Goal: Information Seeking & Learning: Find specific fact

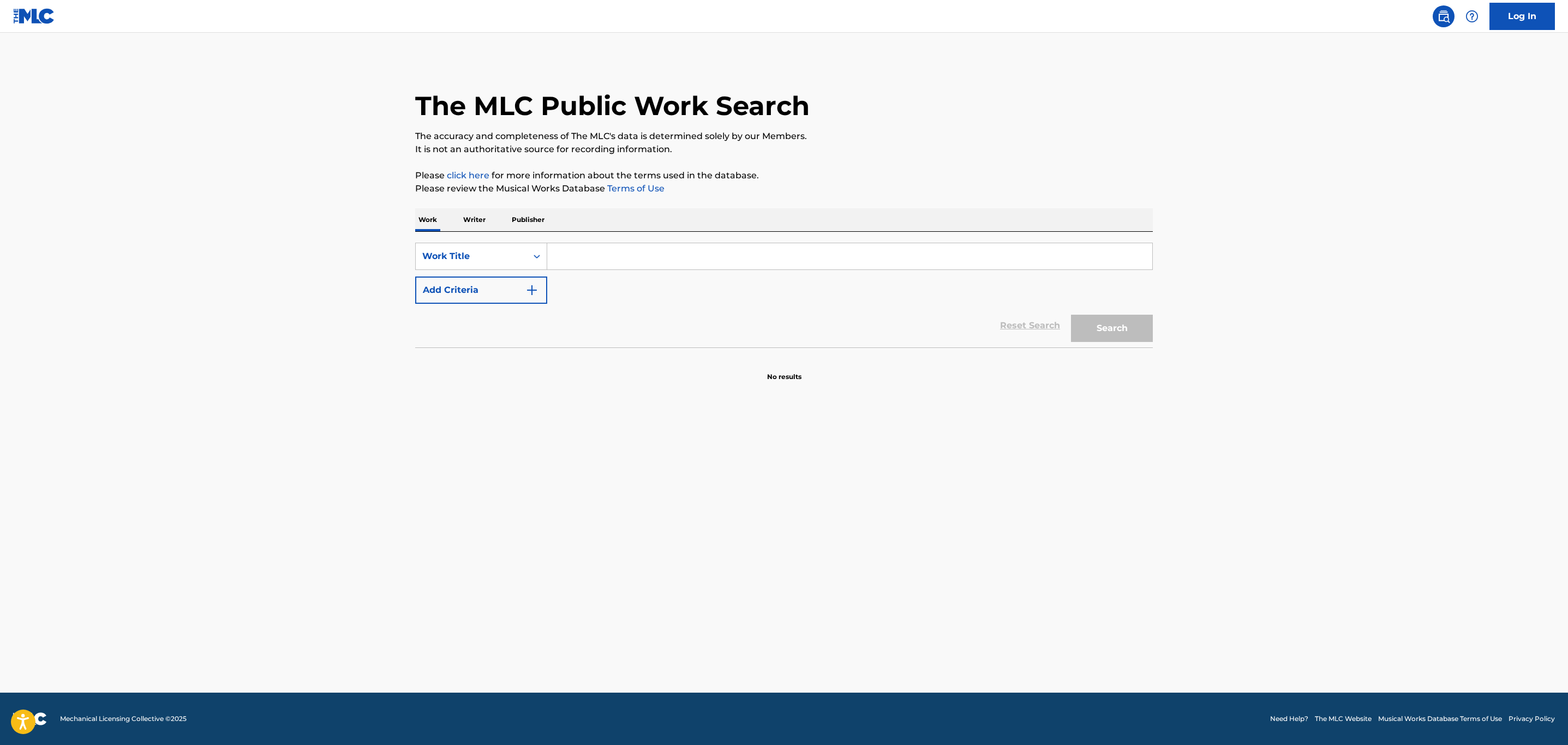
click at [687, 262] on input "Search Form" at bounding box center [850, 256] width 605 height 26
paste input "Codeinetear$"
type input "Codeinetear$"
click at [1071, 315] on button "Search" at bounding box center [1112, 329] width 82 height 27
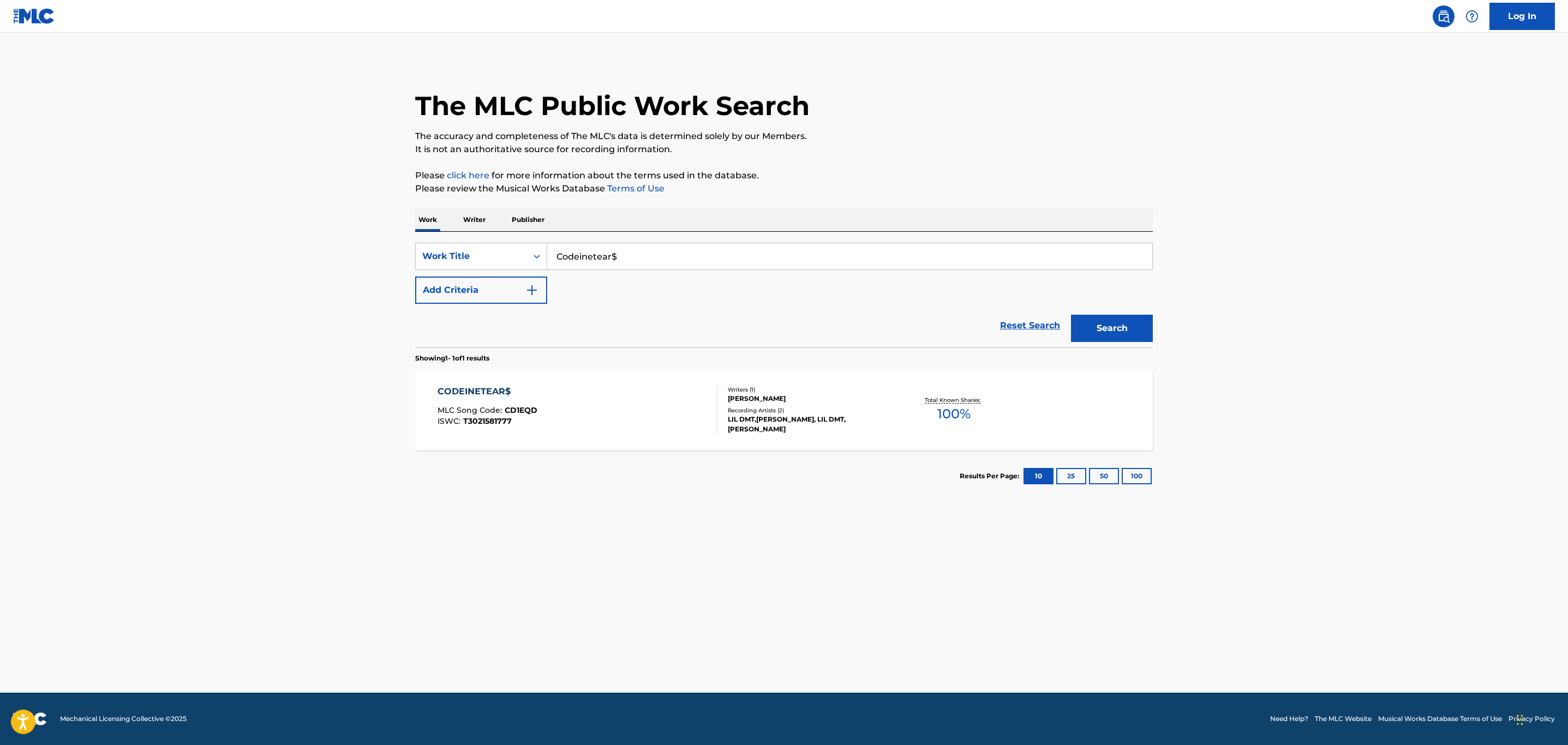
click at [583, 400] on div "CODEINETEAR$ MLC Song Code : CD1EQD ISWC : T3021581777" at bounding box center [577, 410] width 280 height 49
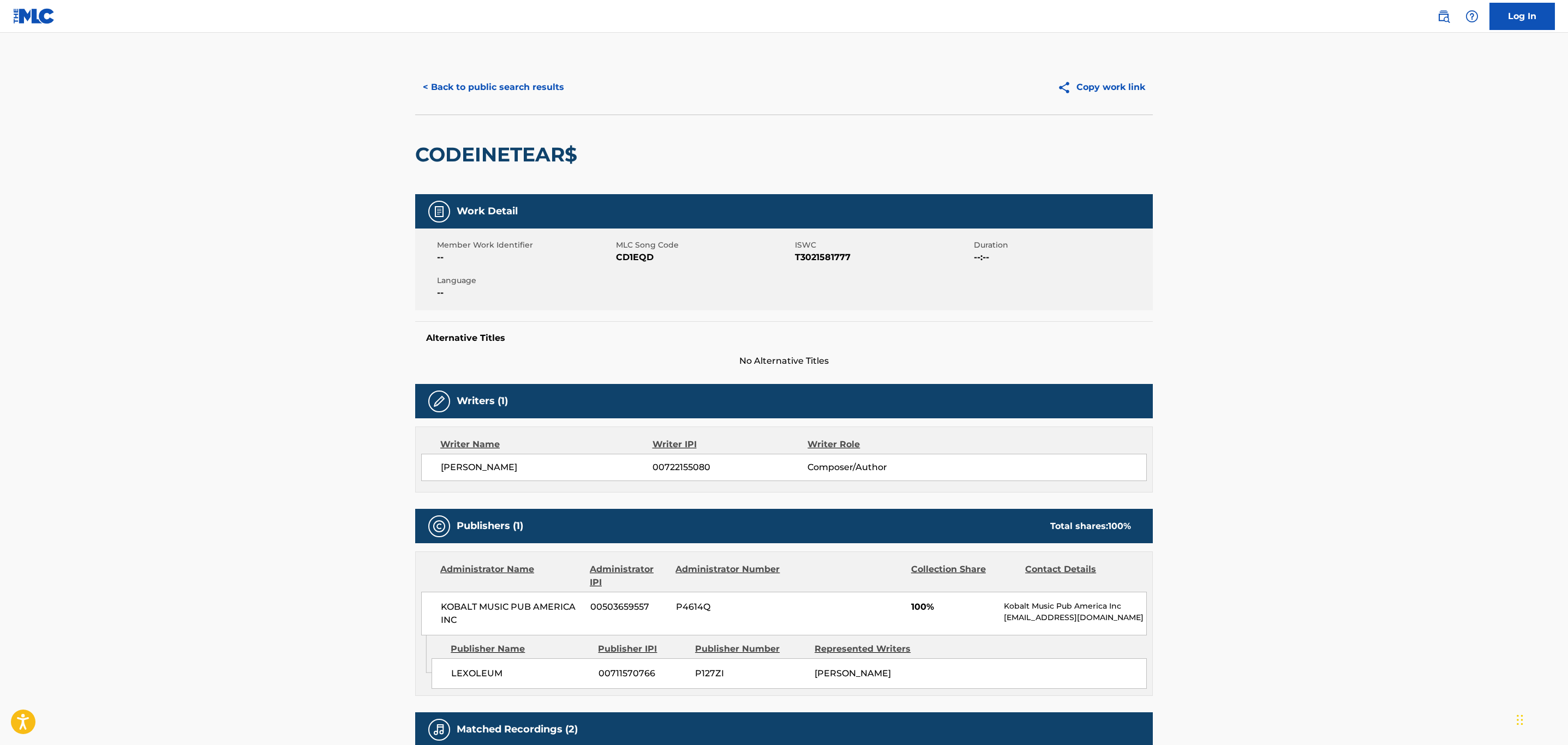
click at [634, 256] on span "CD1EQD" at bounding box center [704, 257] width 176 height 13
click at [635, 256] on span "CD1EQD" at bounding box center [704, 257] width 176 height 13
copy span "CD1EQD"
drag, startPoint x: 564, startPoint y: 152, endPoint x: 365, endPoint y: 160, distance: 199.2
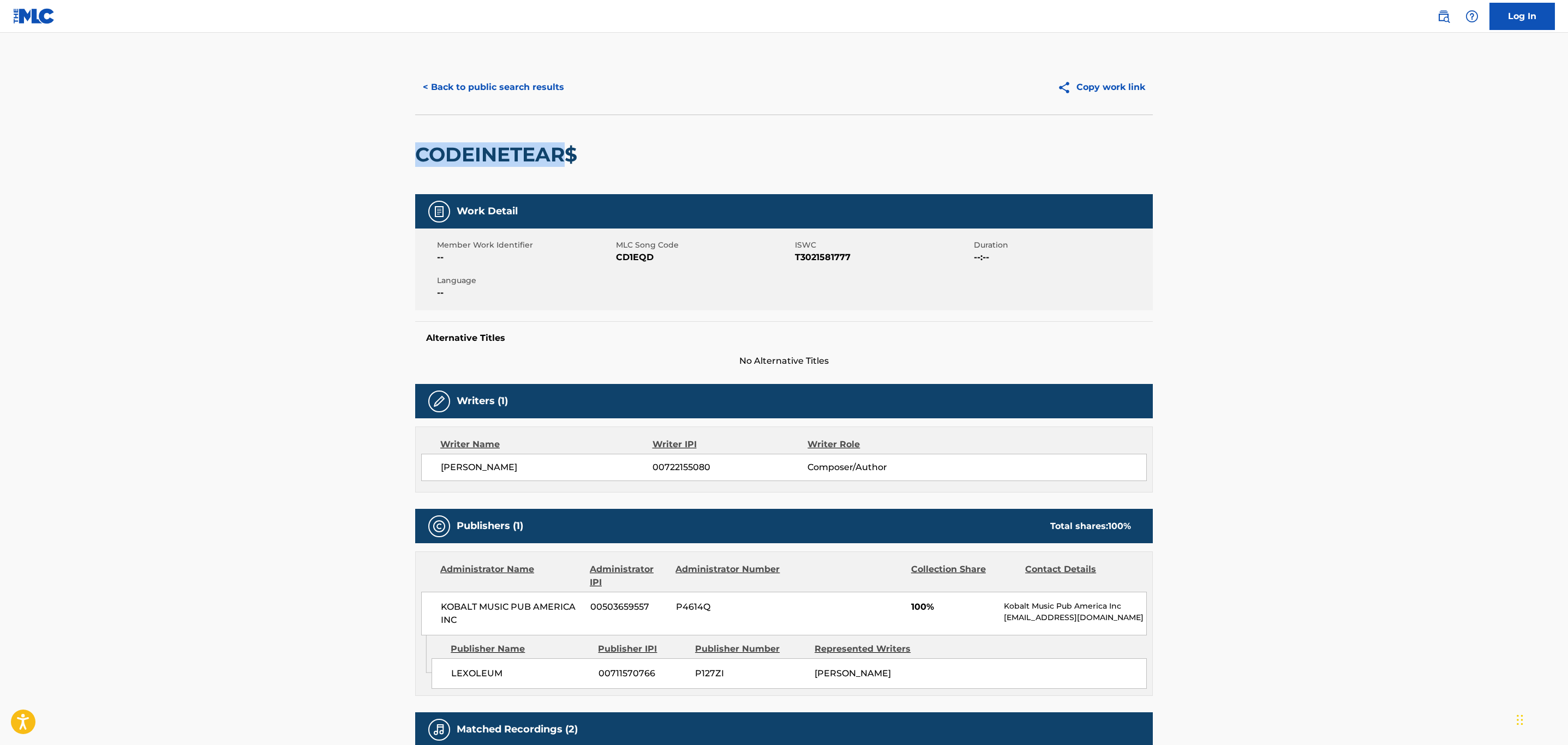
click at [365, 160] on main "< Back to public search results Copy work link CODEINETEAR$ Work Detail Member …" at bounding box center [784, 446] width 1568 height 828
copy h2 "CODEINETEAR"
click at [491, 83] on button "< Back to public search results" at bounding box center [494, 88] width 157 height 27
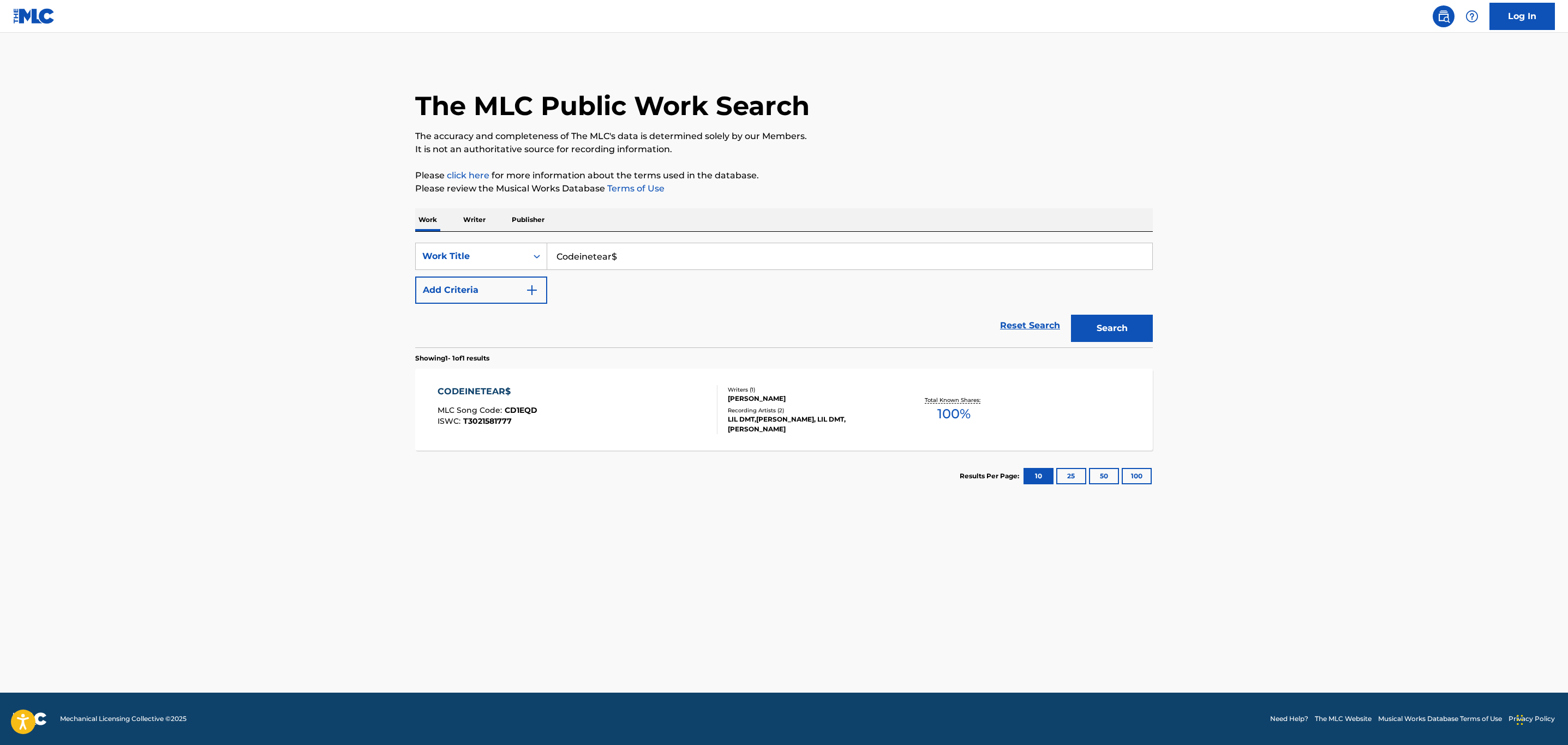
drag, startPoint x: 750, startPoint y: 259, endPoint x: 262, endPoint y: 259, distance: 488.0
click at [262, 259] on main "The MLC Public Work Search The accuracy and completeness of The MLC's data is d…" at bounding box center [784, 362] width 1568 height 660
paste input "[PERSON_NAME]"
type input "[PERSON_NAME]"
click at [1071, 315] on button "Search" at bounding box center [1112, 329] width 82 height 27
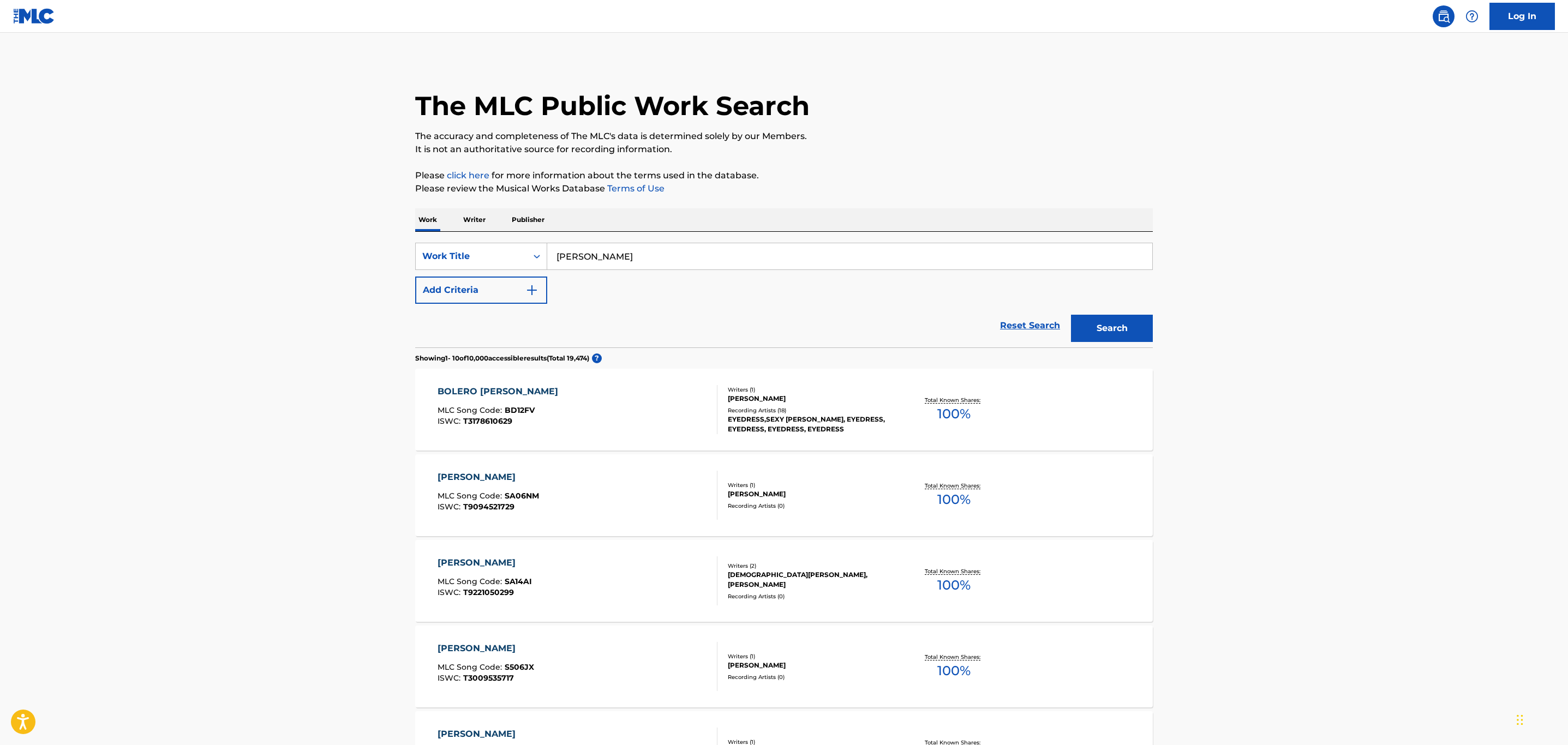
click at [619, 404] on div "BOLERO [PERSON_NAME] MLC Song Code : BD12FV ISWC : T3178610629" at bounding box center [577, 410] width 280 height 49
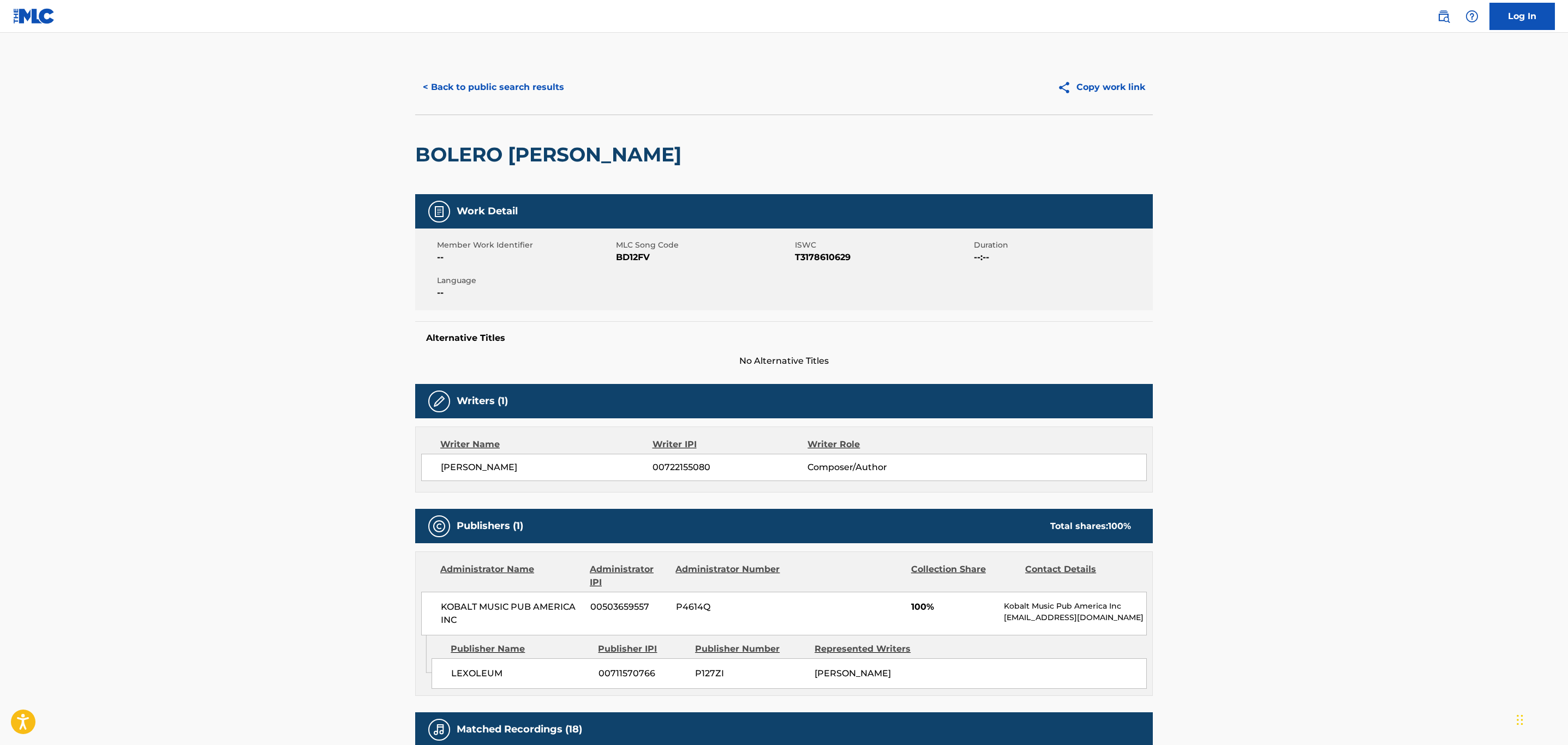
click at [637, 255] on span "BD12FV" at bounding box center [704, 257] width 176 height 13
copy span "BD12FV"
drag, startPoint x: 493, startPoint y: 83, endPoint x: 807, endPoint y: 384, distance: 435.0
click at [491, 83] on button "< Back to public search results" at bounding box center [494, 88] width 157 height 27
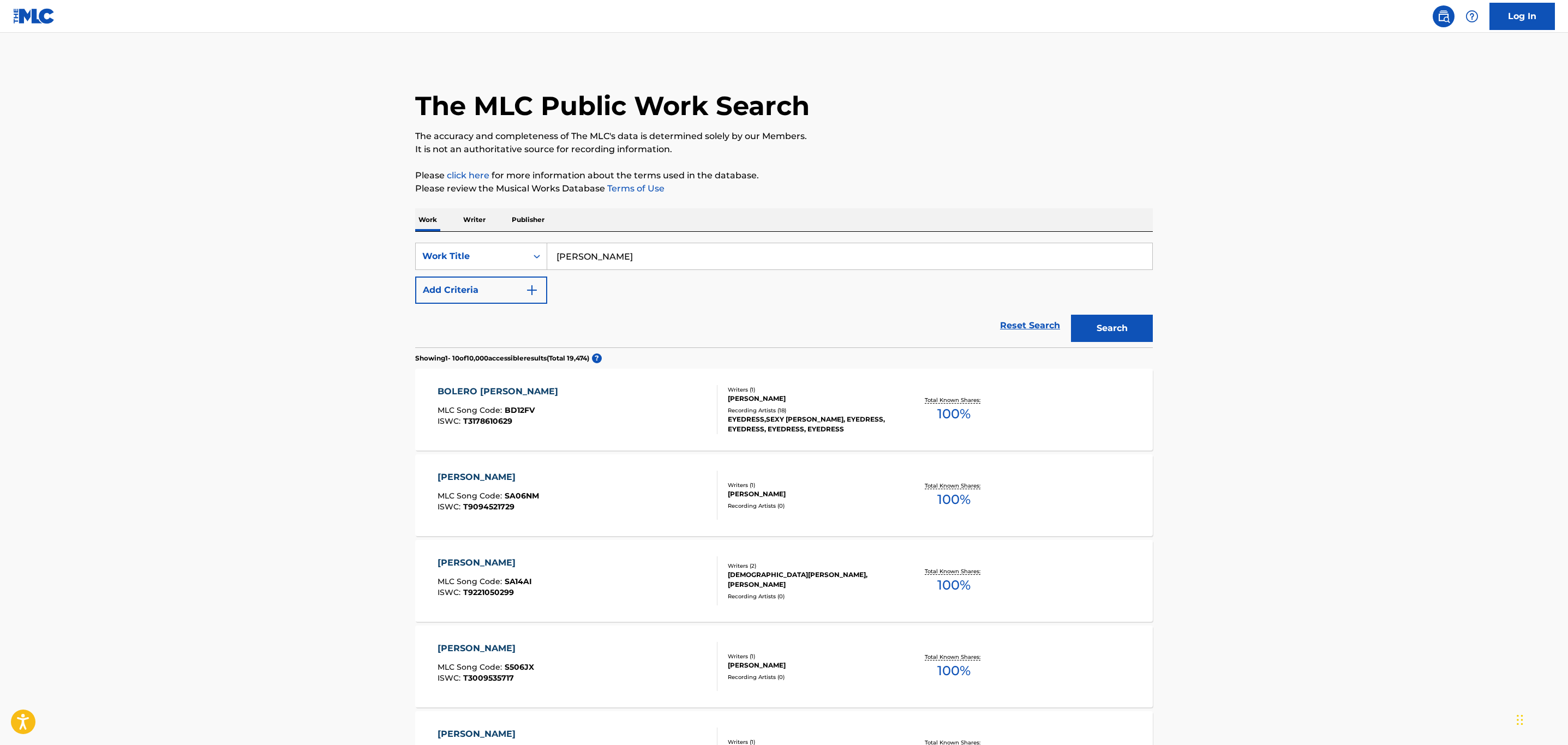
drag, startPoint x: 660, startPoint y: 256, endPoint x: 501, endPoint y: 241, distance: 159.7
click at [501, 241] on div "SearchWithCriteriab35ca69e-da62-4d78-8400-e1a45b7eb7f9 Work Title Bolero [PERSO…" at bounding box center [784, 289] width 737 height 116
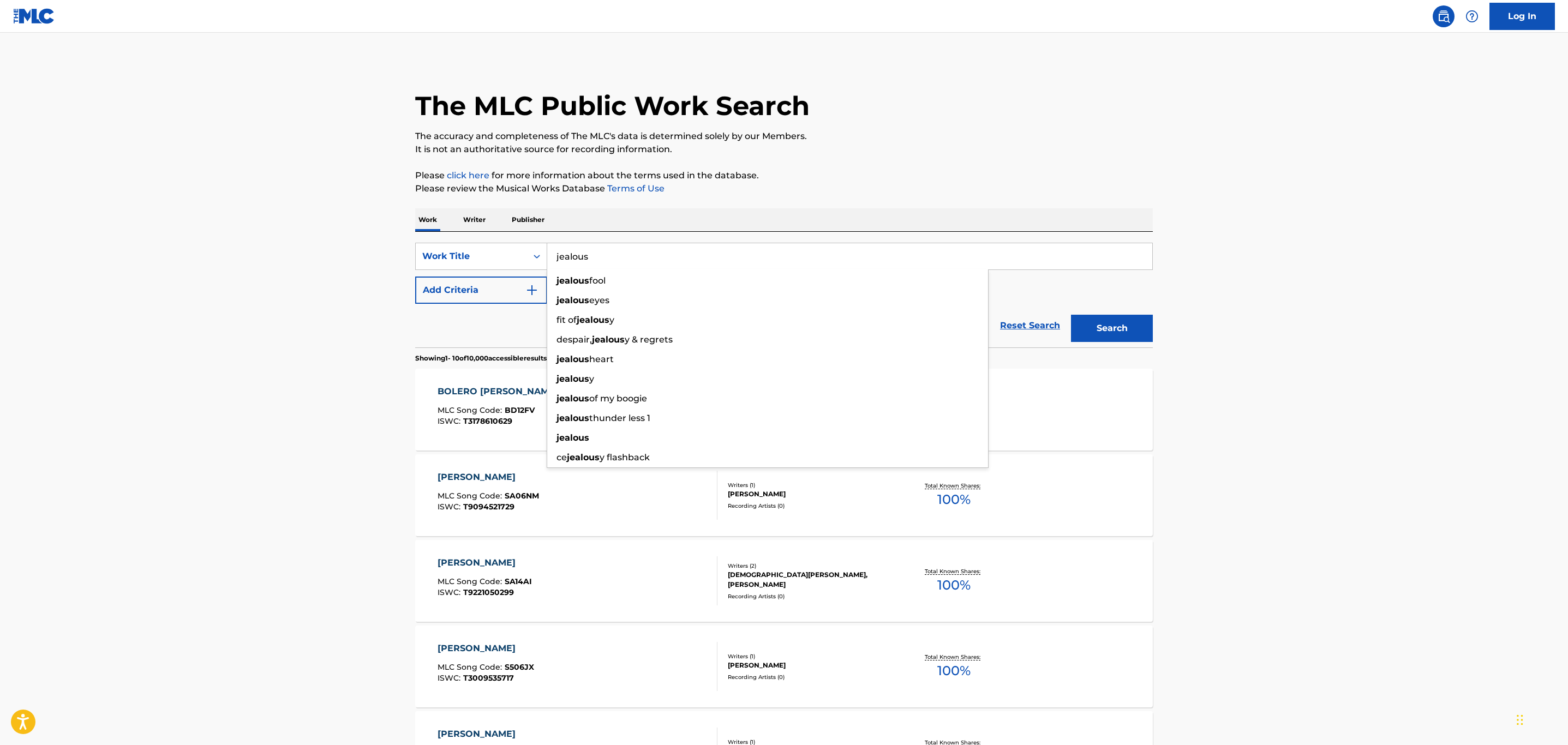
type input "jealous"
click at [1074, 143] on p "It is not an authoritative source for recording information." at bounding box center [784, 149] width 737 height 13
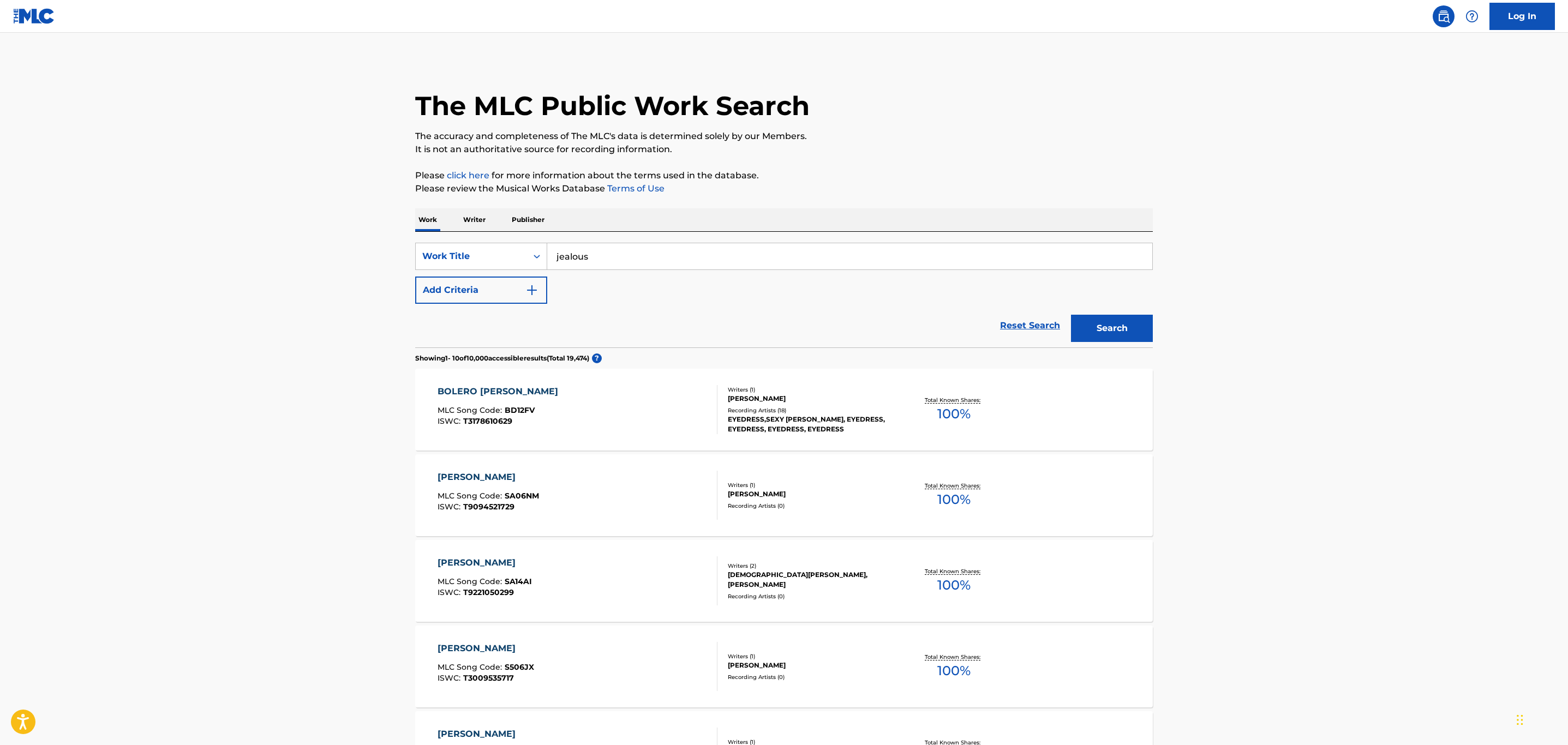
click at [510, 293] on button "Add Criteria" at bounding box center [481, 290] width 132 height 27
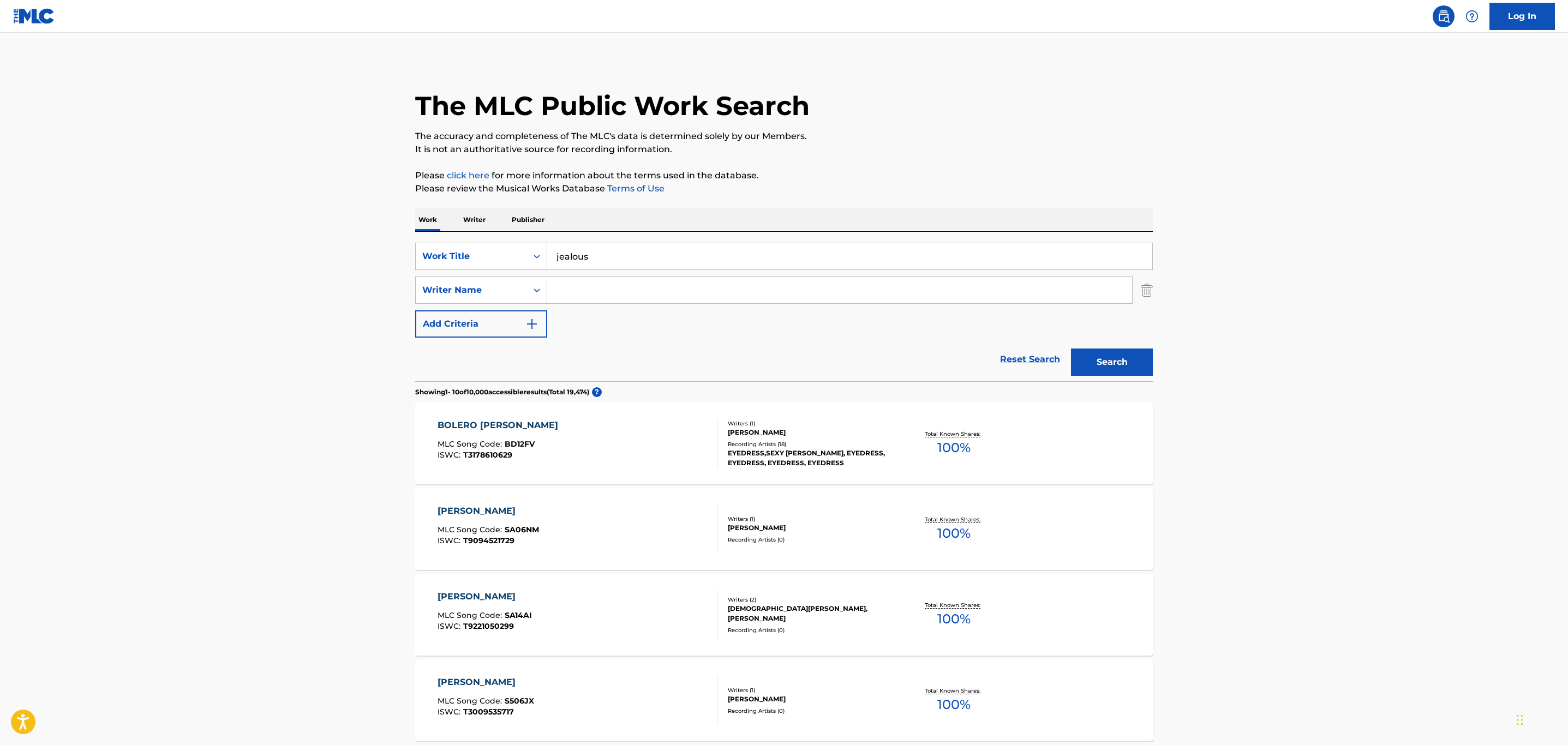
click at [644, 287] on input "Search Form" at bounding box center [839, 290] width 585 height 26
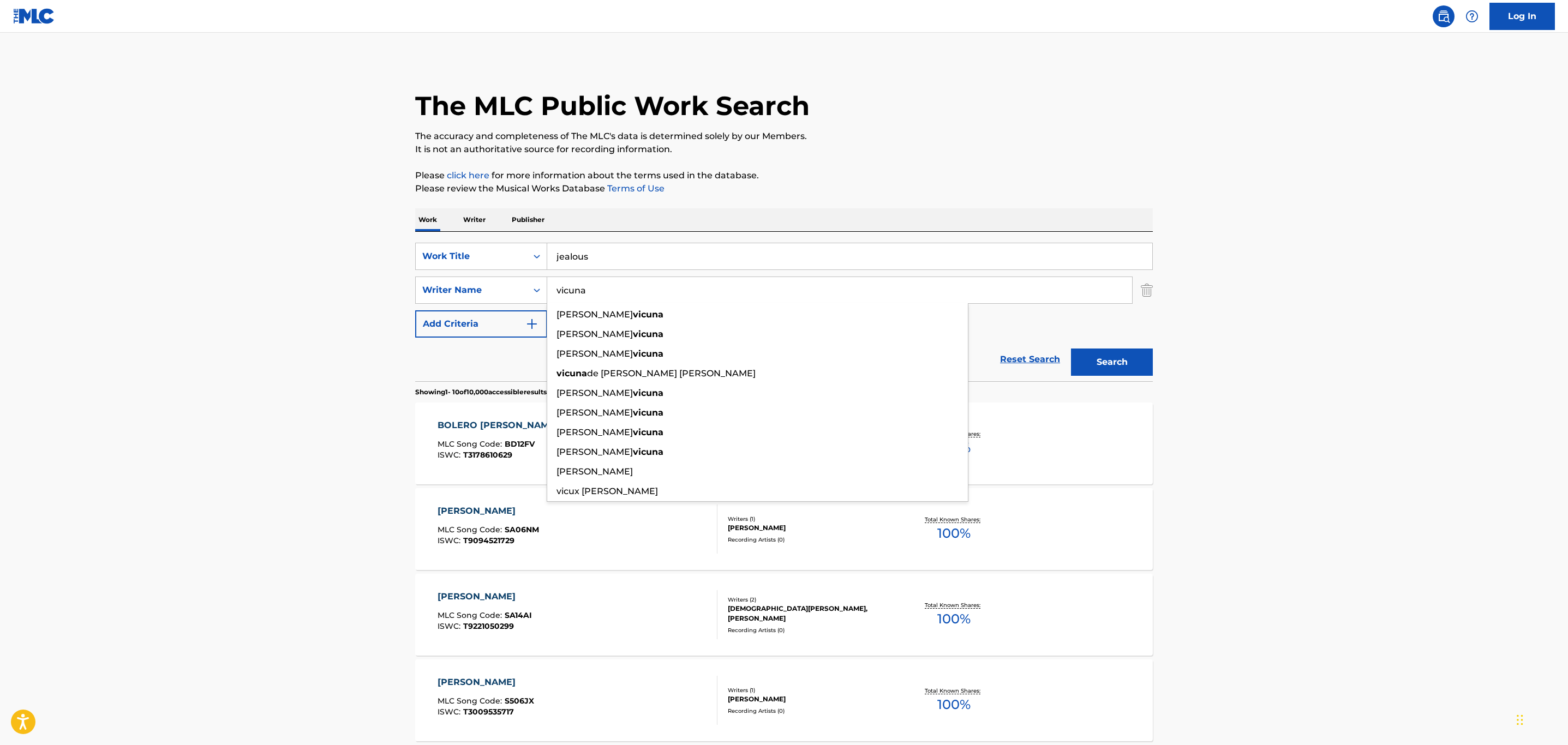
type input "vicuna"
click at [1071, 349] on button "Search" at bounding box center [1112, 363] width 82 height 27
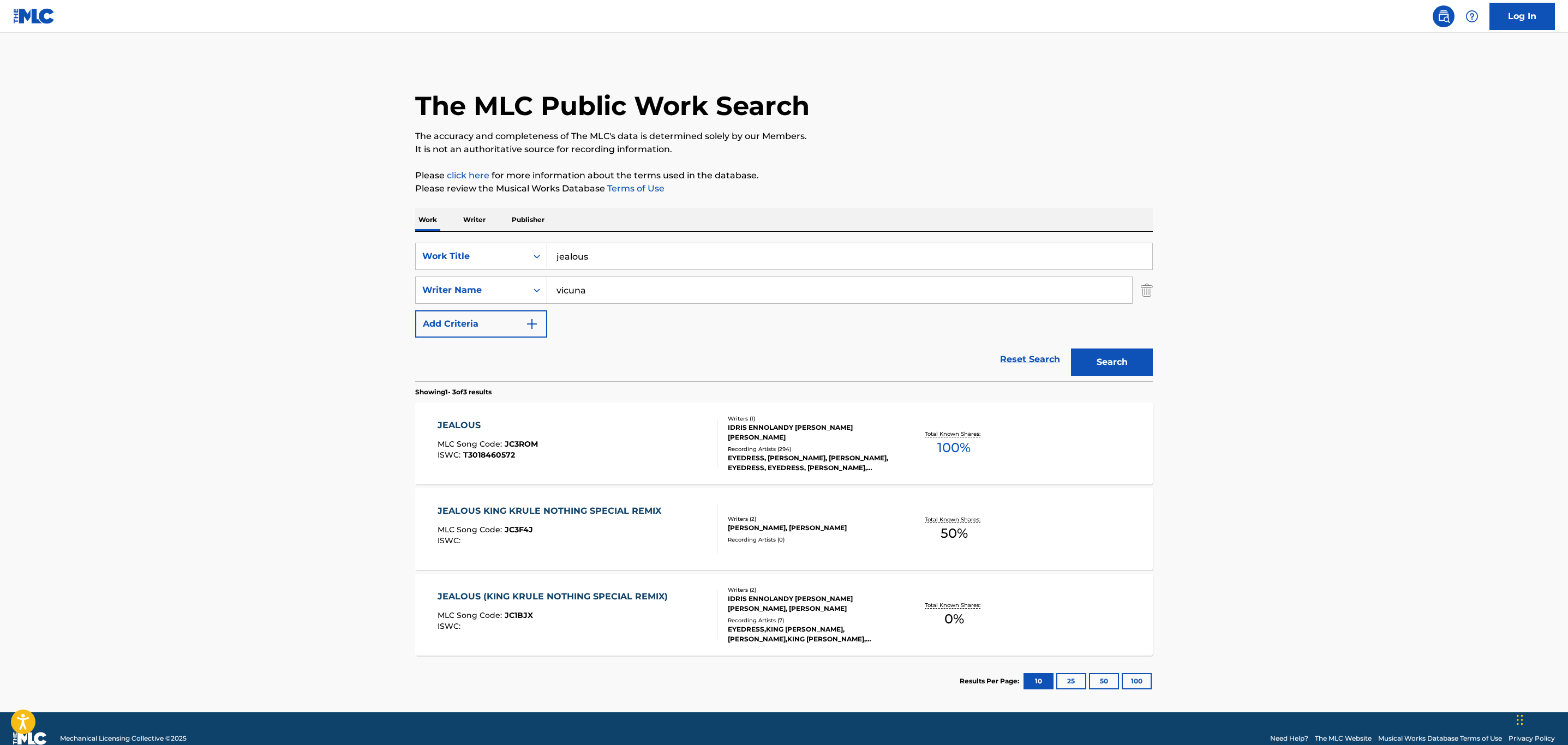
click at [1421, 340] on main "The MLC Public Work Search The accuracy and completeness of The MLC's data is d…" at bounding box center [784, 372] width 1568 height 680
click at [580, 536] on div "MLC Song Code : JC3F4J" at bounding box center [552, 531] width 229 height 11
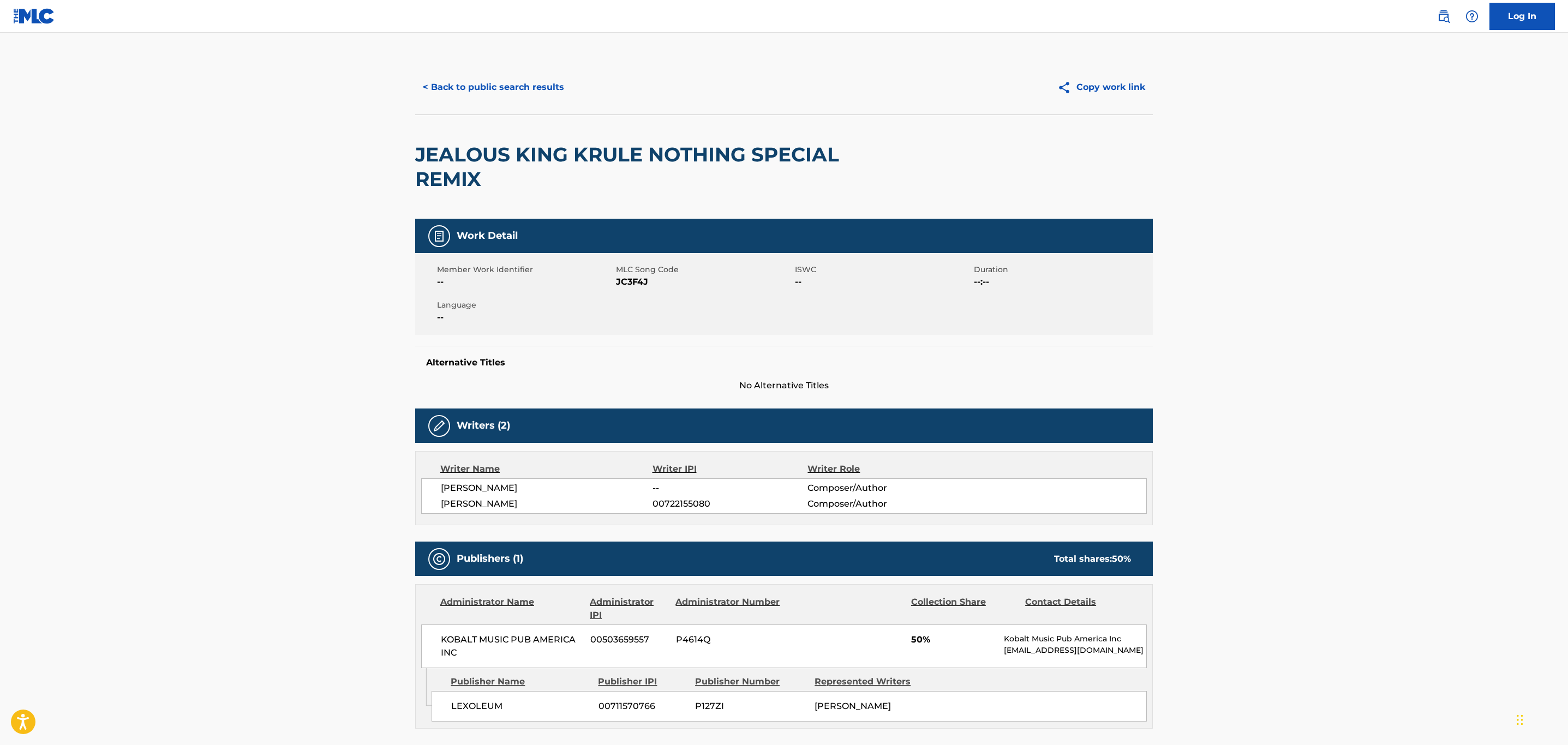
click at [534, 92] on button "< Back to public search results" at bounding box center [494, 88] width 157 height 27
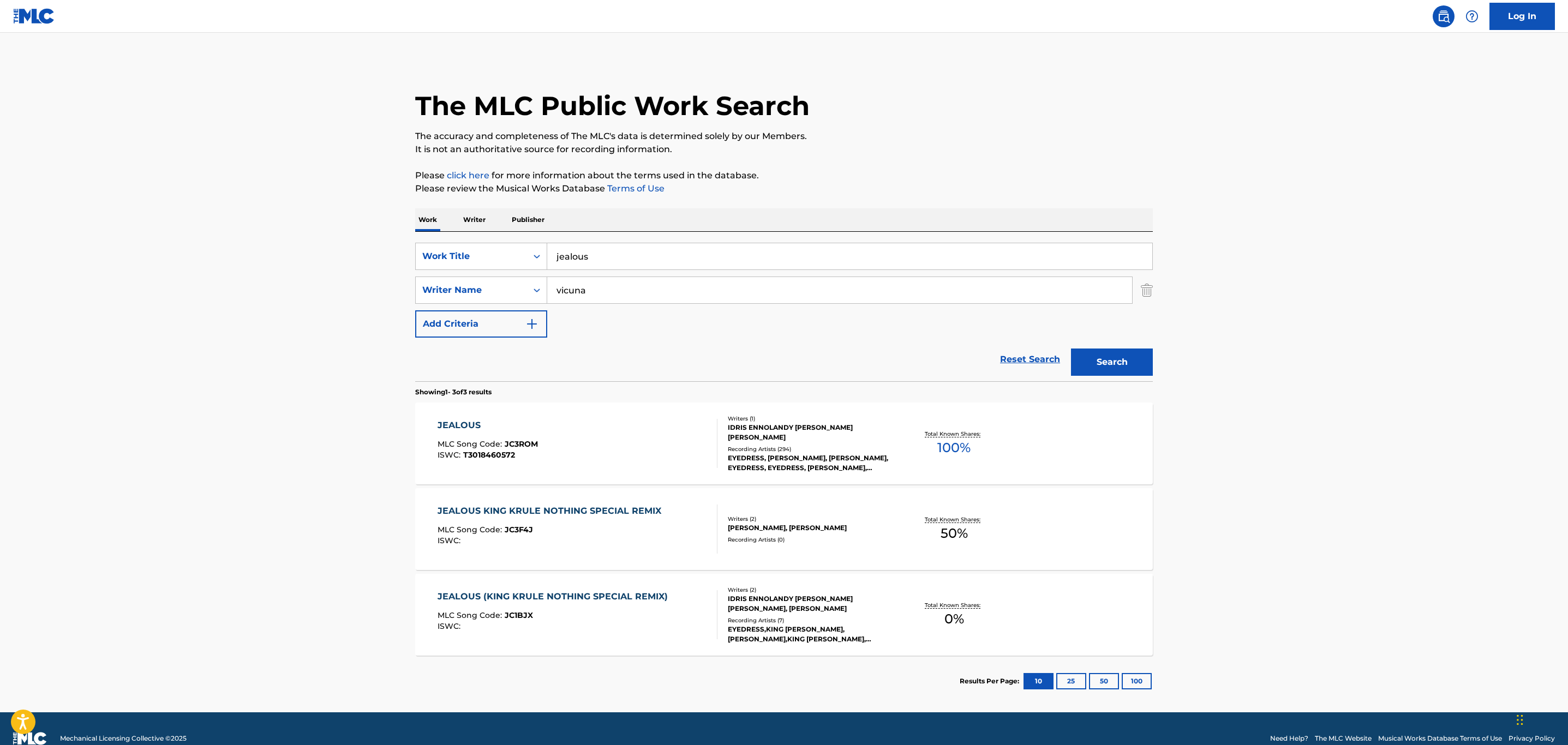
click at [626, 434] on div "JEALOUS MLC Song Code : JC3ROM ISWC : T3018460572" at bounding box center [577, 444] width 280 height 49
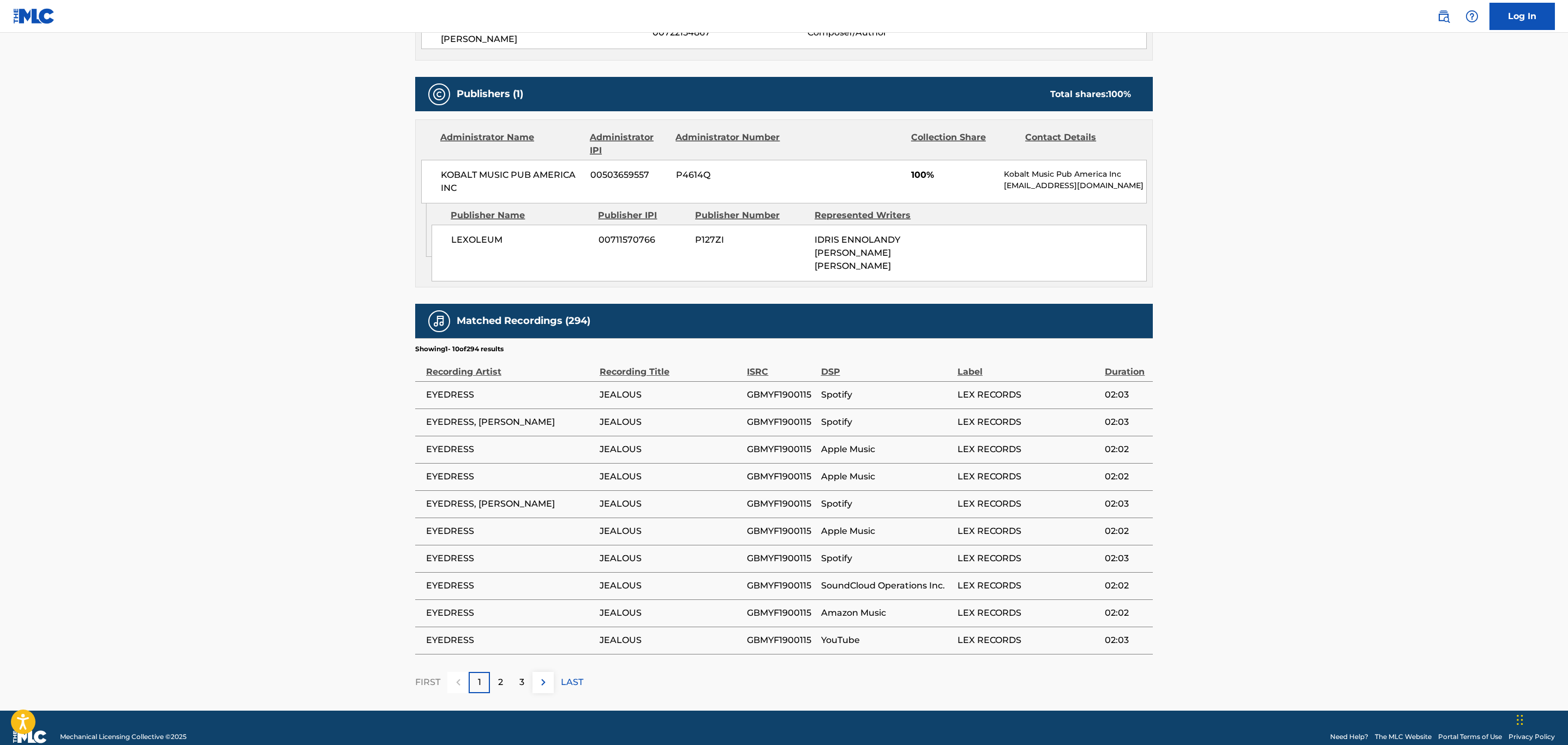
scroll to position [439, 0]
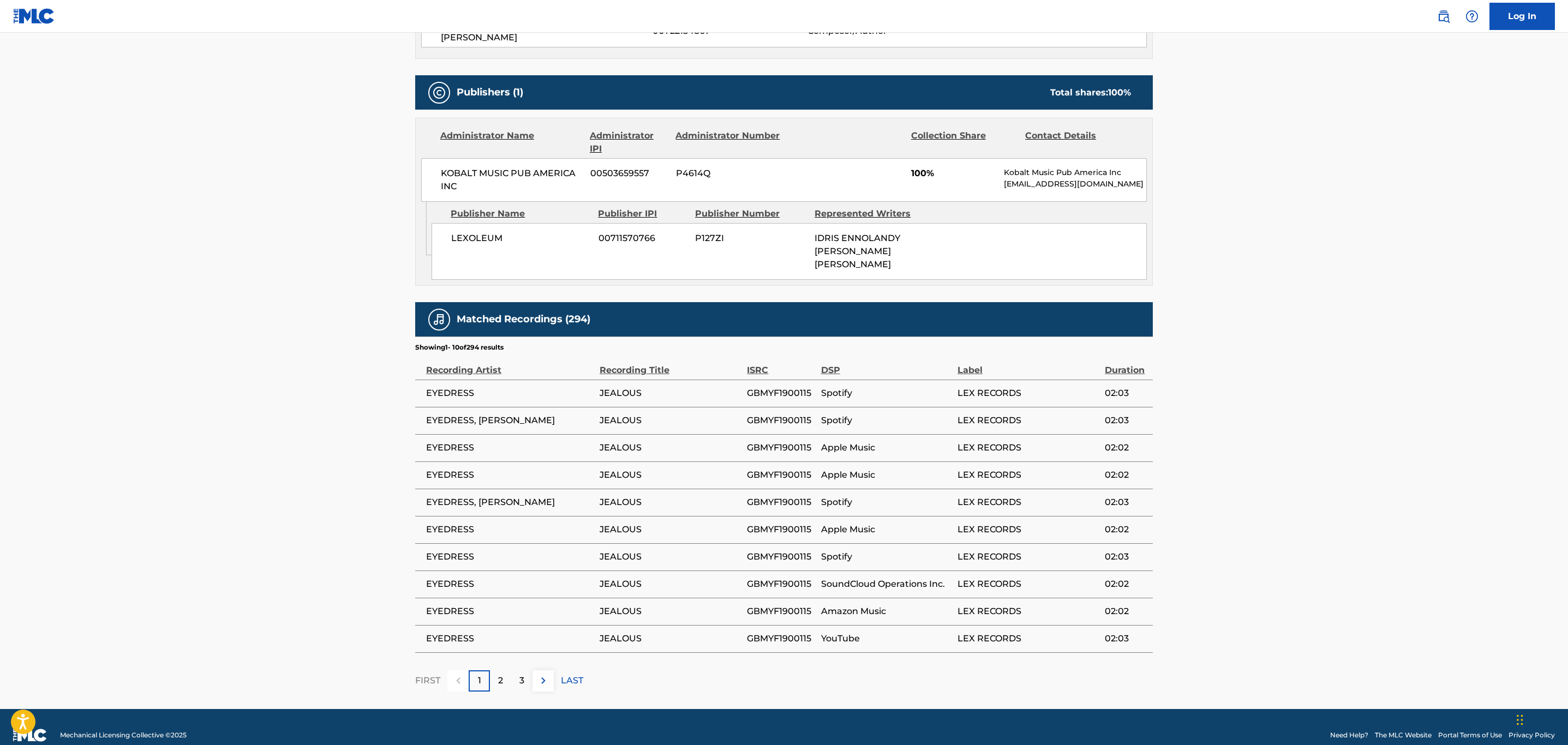
click at [547, 674] on img at bounding box center [543, 680] width 13 height 13
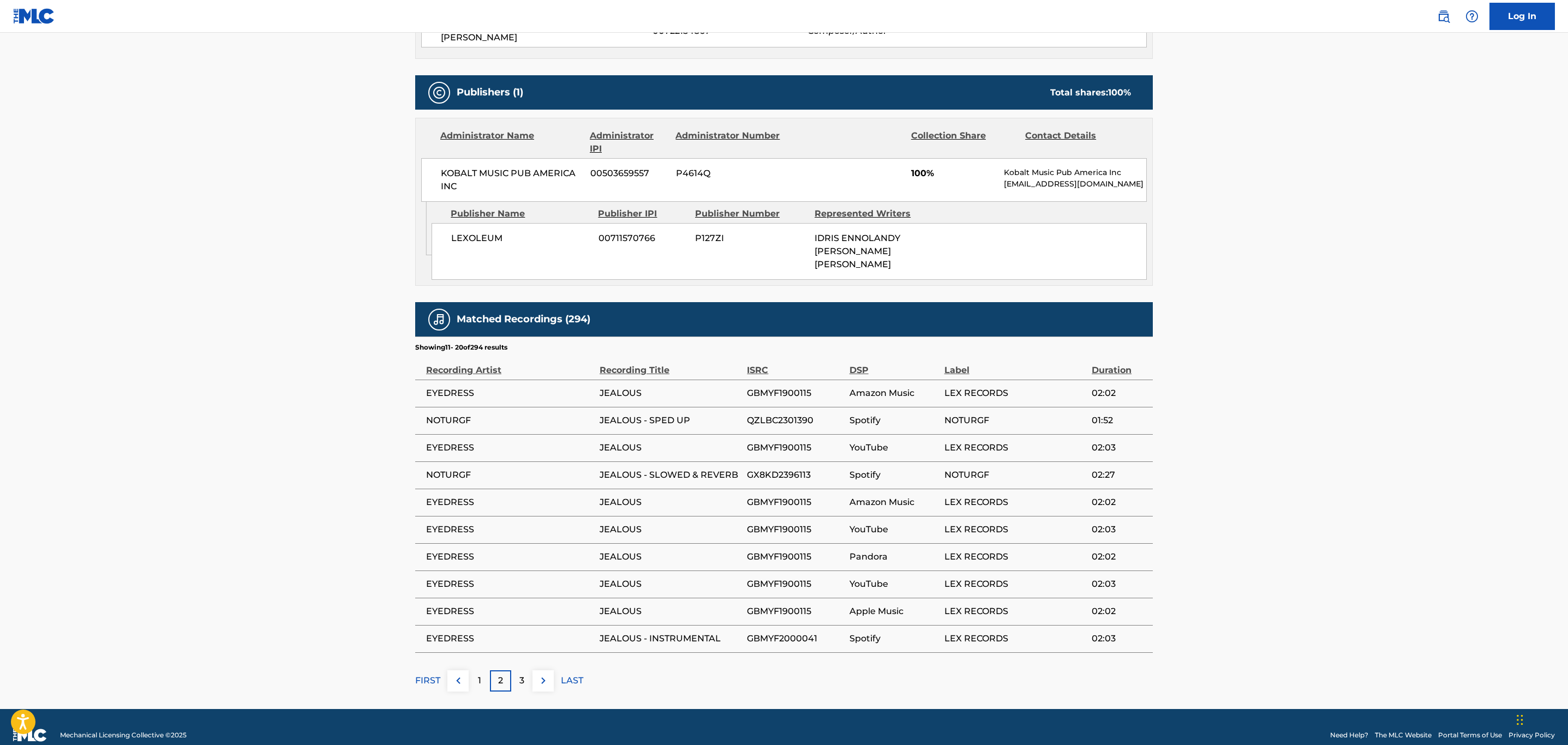
click at [547, 674] on img at bounding box center [543, 680] width 13 height 13
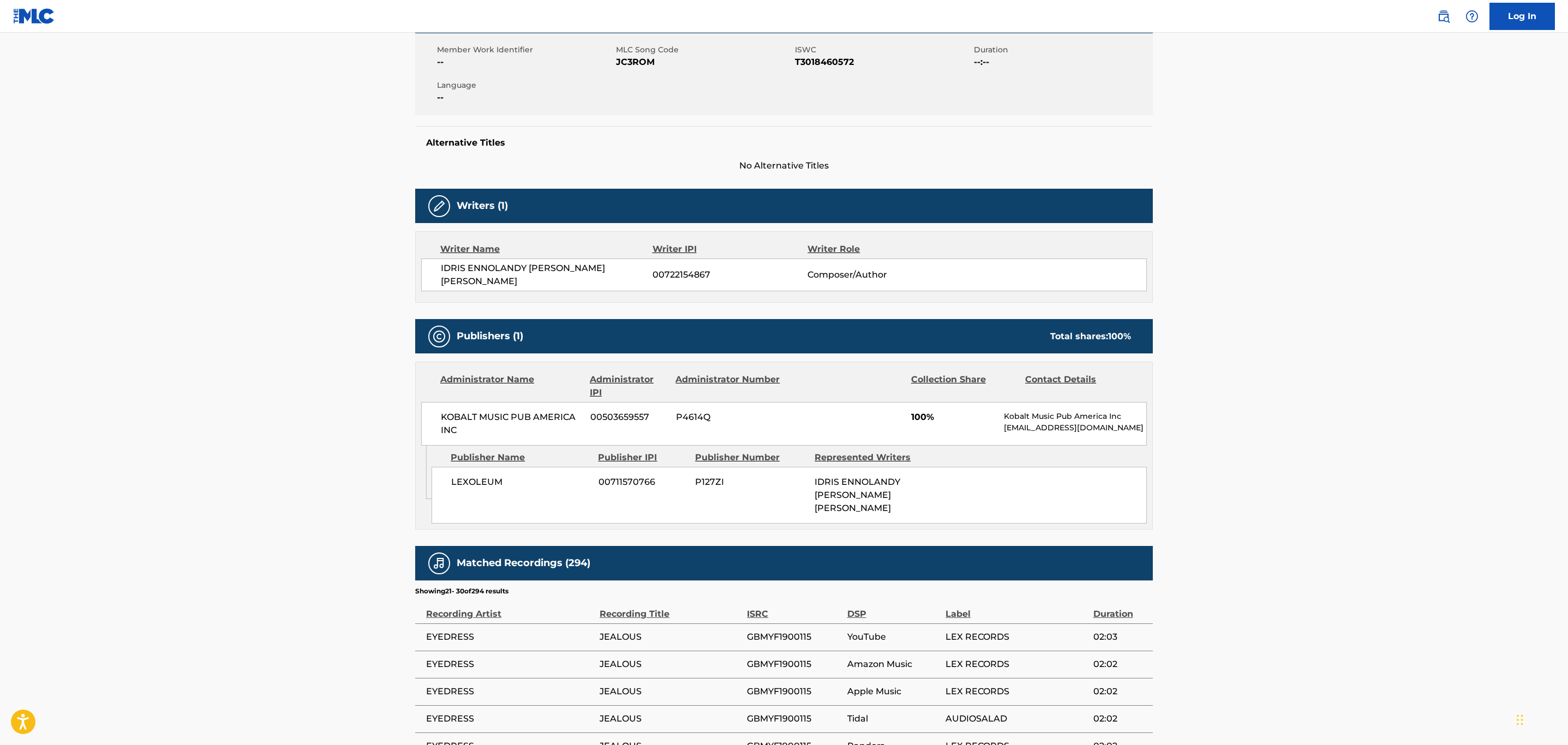
scroll to position [0, 0]
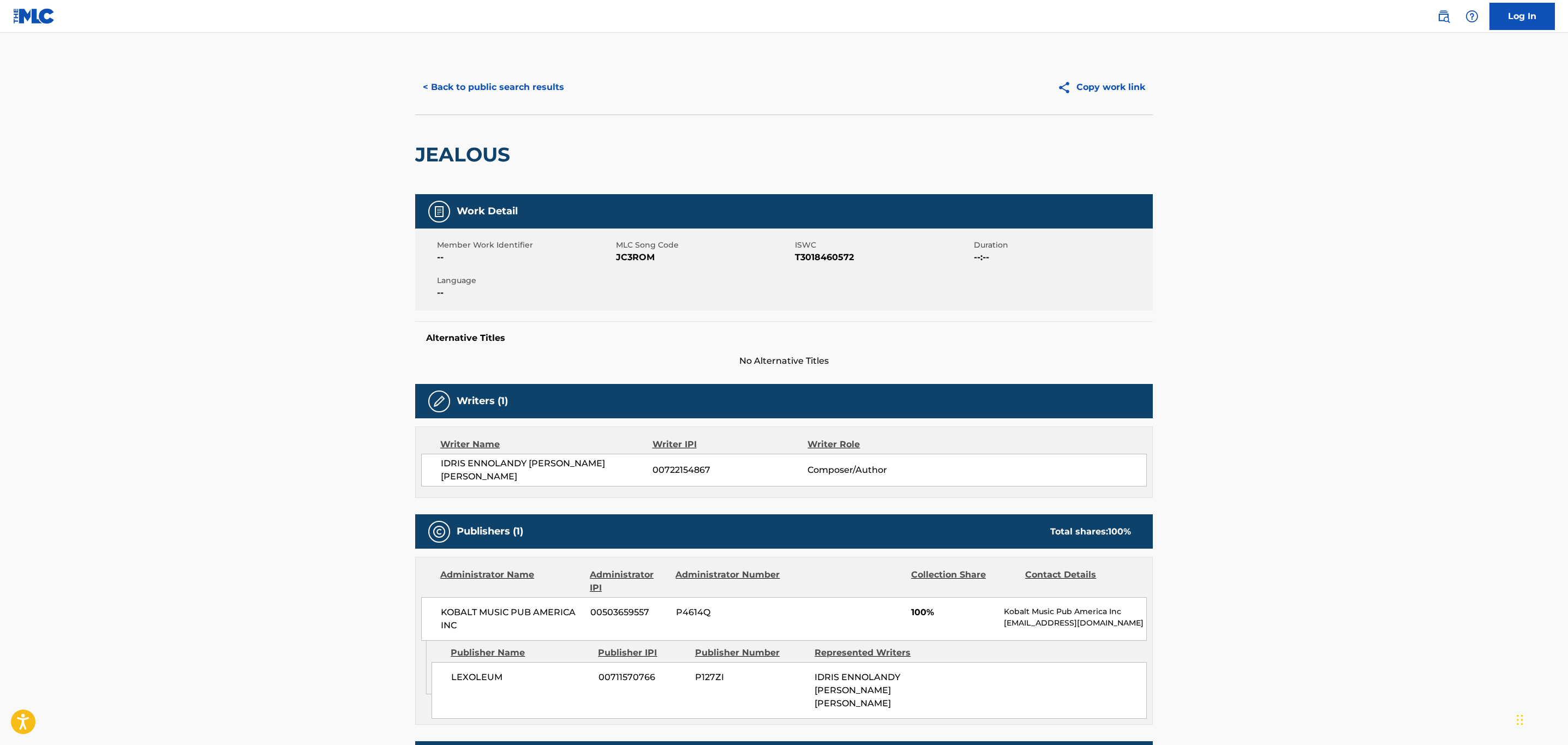
click at [629, 261] on span "JC3ROM" at bounding box center [704, 257] width 176 height 13
copy span "JC3ROM"
click at [552, 103] on div "< Back to public search results Copy work link" at bounding box center [784, 87] width 737 height 54
drag, startPoint x: 548, startPoint y: 89, endPoint x: 553, endPoint y: 92, distance: 5.8
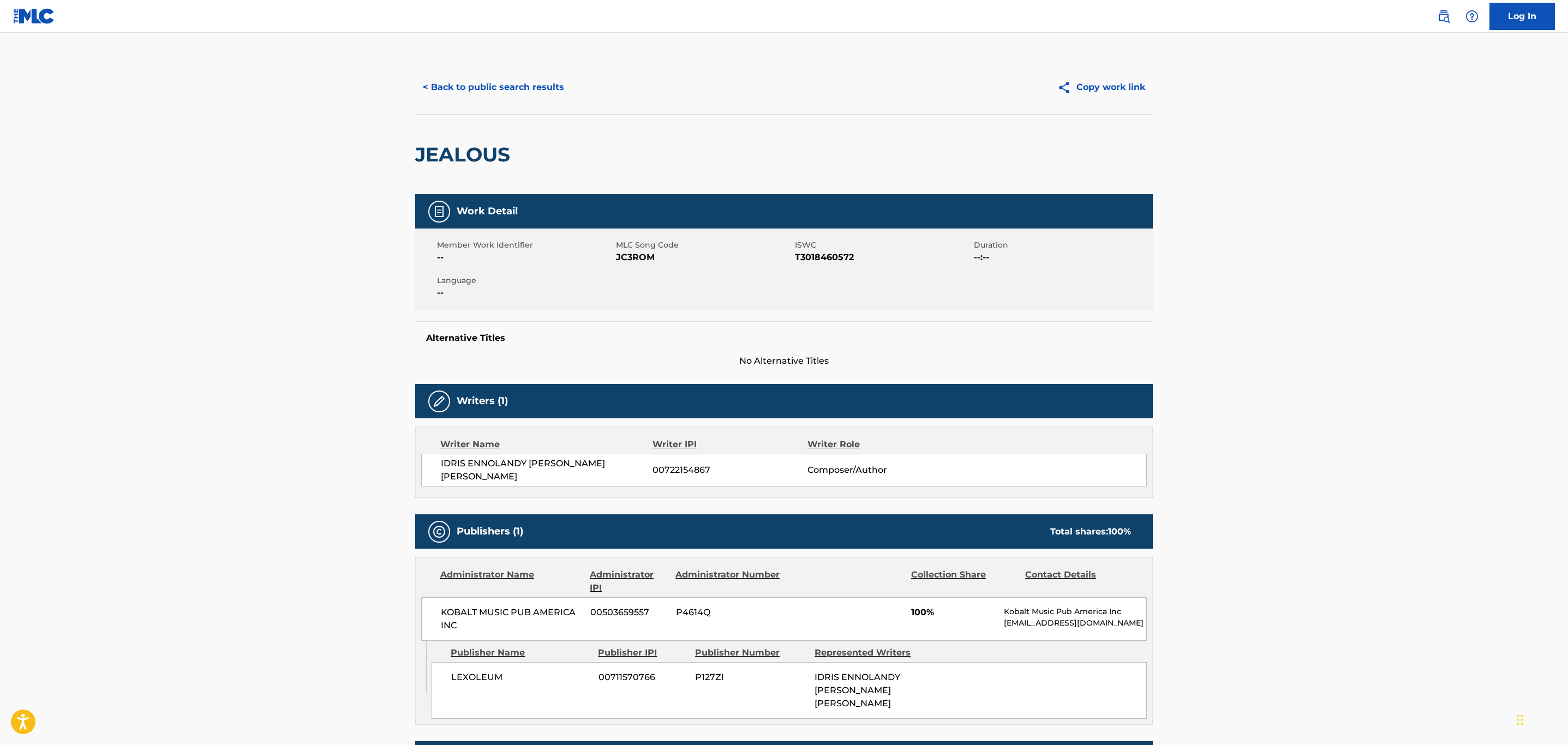
click at [549, 89] on button "< Back to public search results" at bounding box center [494, 88] width 157 height 27
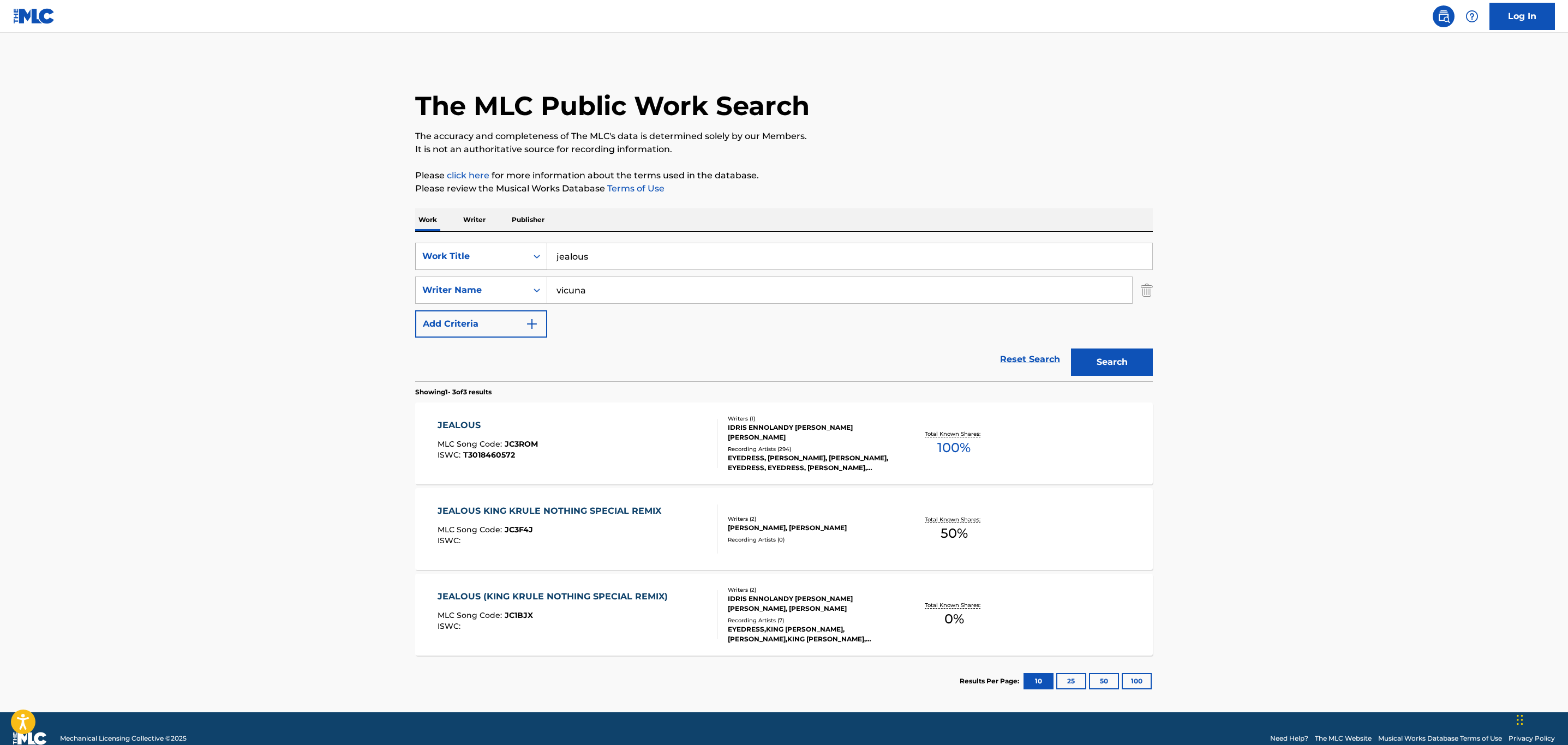
drag, startPoint x: 518, startPoint y: 261, endPoint x: 416, endPoint y: 266, distance: 102.1
click at [416, 266] on div "SearchWithCriteriab35ca69e-da62-4d78-8400-e1a45b7eb7f9 Work Title jealous" at bounding box center [784, 256] width 737 height 27
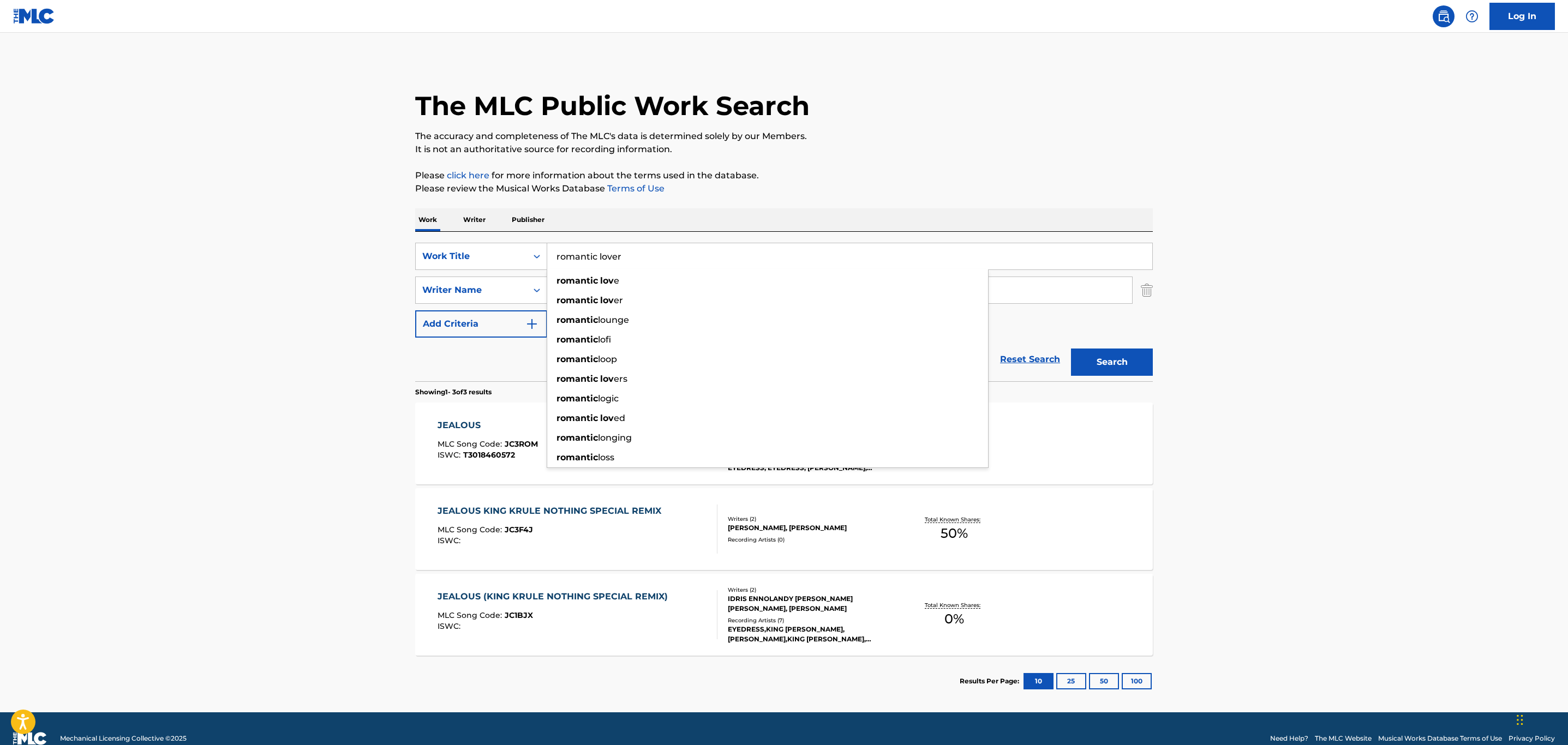
type input "romantic lover"
click at [1071, 349] on button "Search" at bounding box center [1112, 363] width 82 height 27
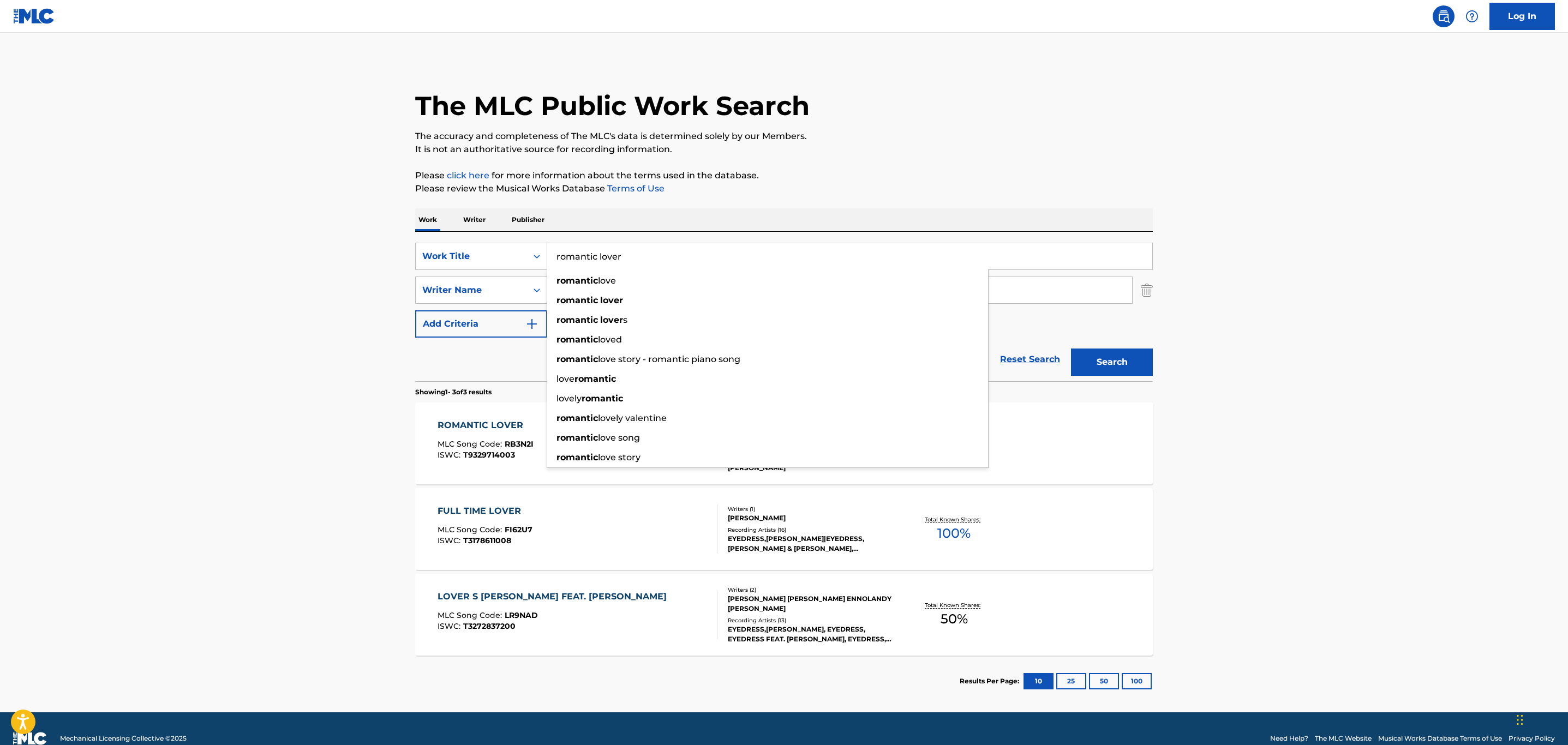
click at [507, 456] on span "T9329714003" at bounding box center [489, 456] width 52 height 10
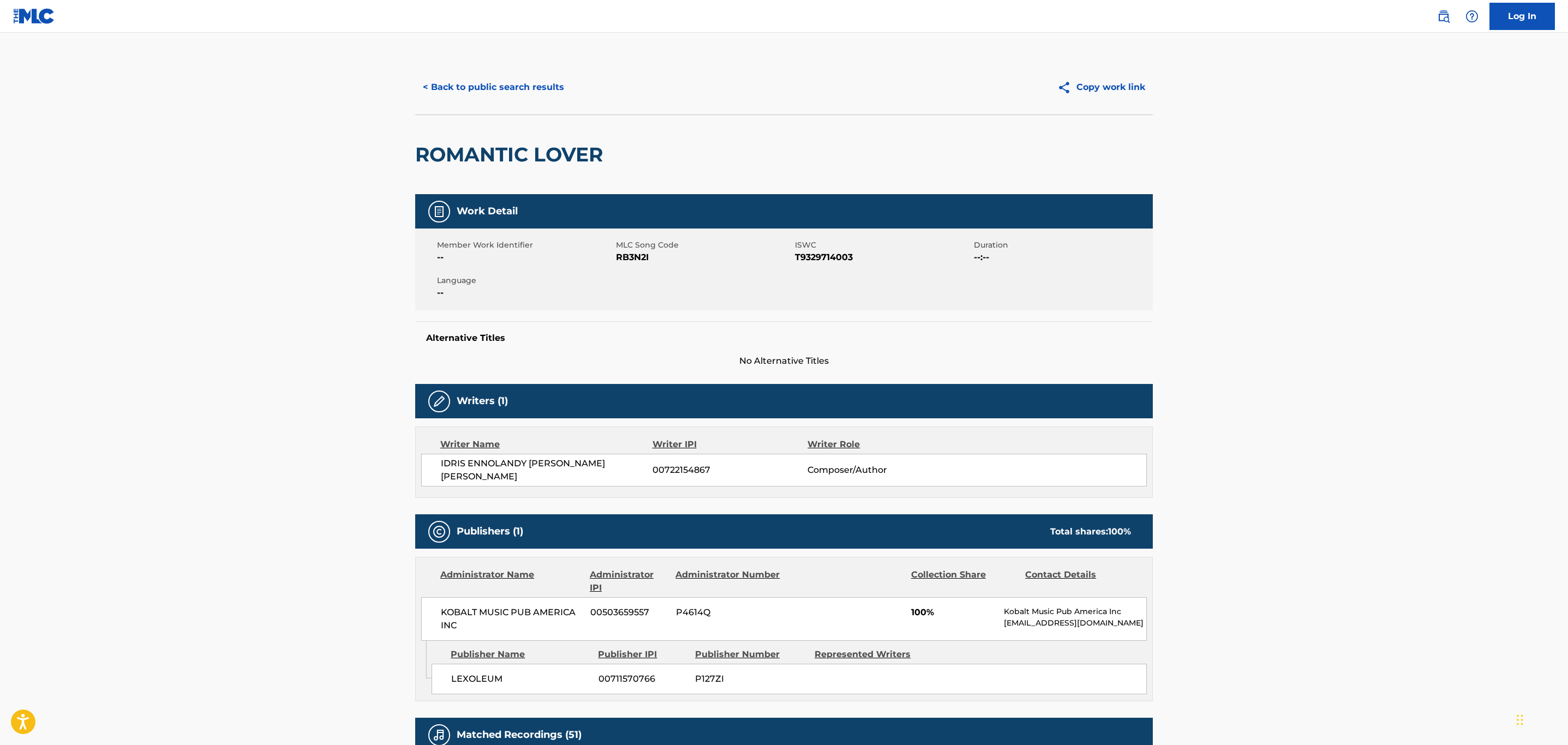
click at [642, 257] on span "RB3N2I" at bounding box center [704, 257] width 176 height 13
copy span "RB3N2I"
